Goal: Navigation & Orientation: Find specific page/section

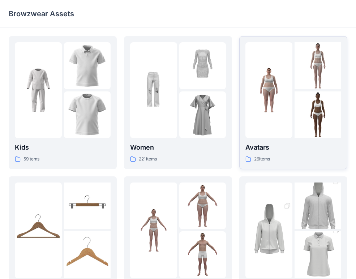
click at [292, 95] on img at bounding box center [268, 90] width 47 height 47
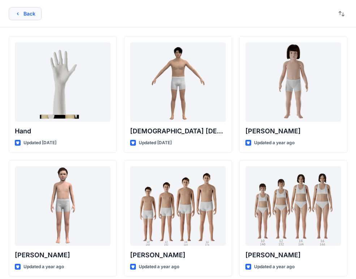
click at [34, 12] on button "Back" at bounding box center [25, 13] width 33 height 13
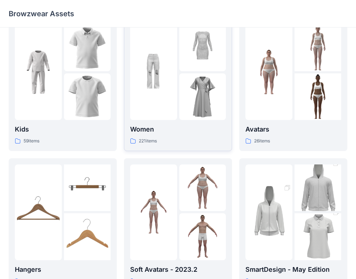
scroll to position [14, 0]
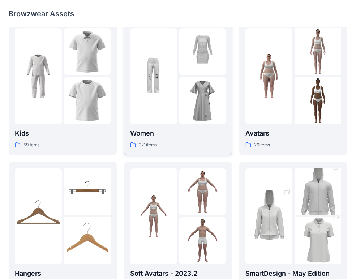
click at [180, 70] on img at bounding box center [202, 51] width 47 height 47
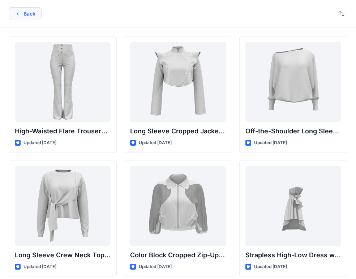
click at [37, 16] on button "Back" at bounding box center [25, 13] width 33 height 13
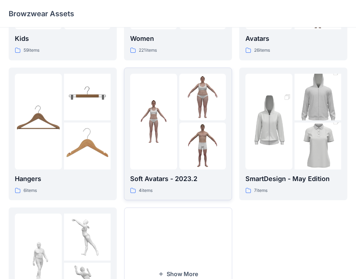
scroll to position [190, 0]
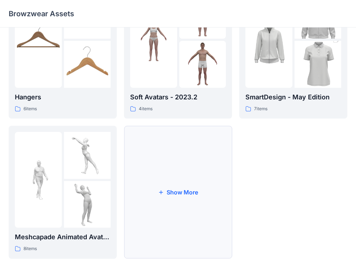
click at [200, 206] on button "Show More" at bounding box center [178, 192] width 108 height 133
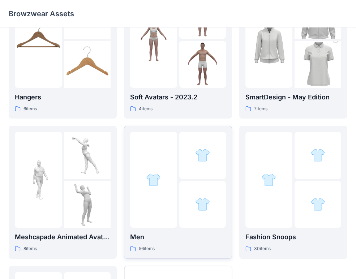
scroll to position [289, 0]
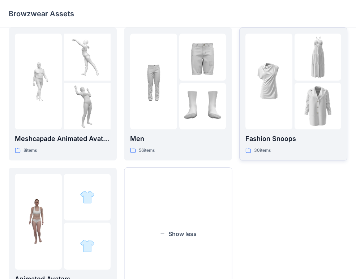
click at [294, 108] on img at bounding box center [317, 106] width 47 height 47
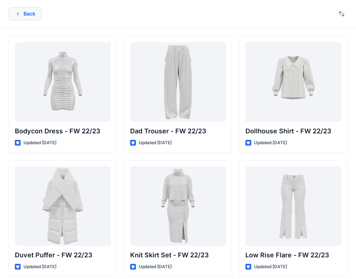
click at [35, 14] on button "Back" at bounding box center [25, 13] width 33 height 13
